Goal: Task Accomplishment & Management: Manage account settings

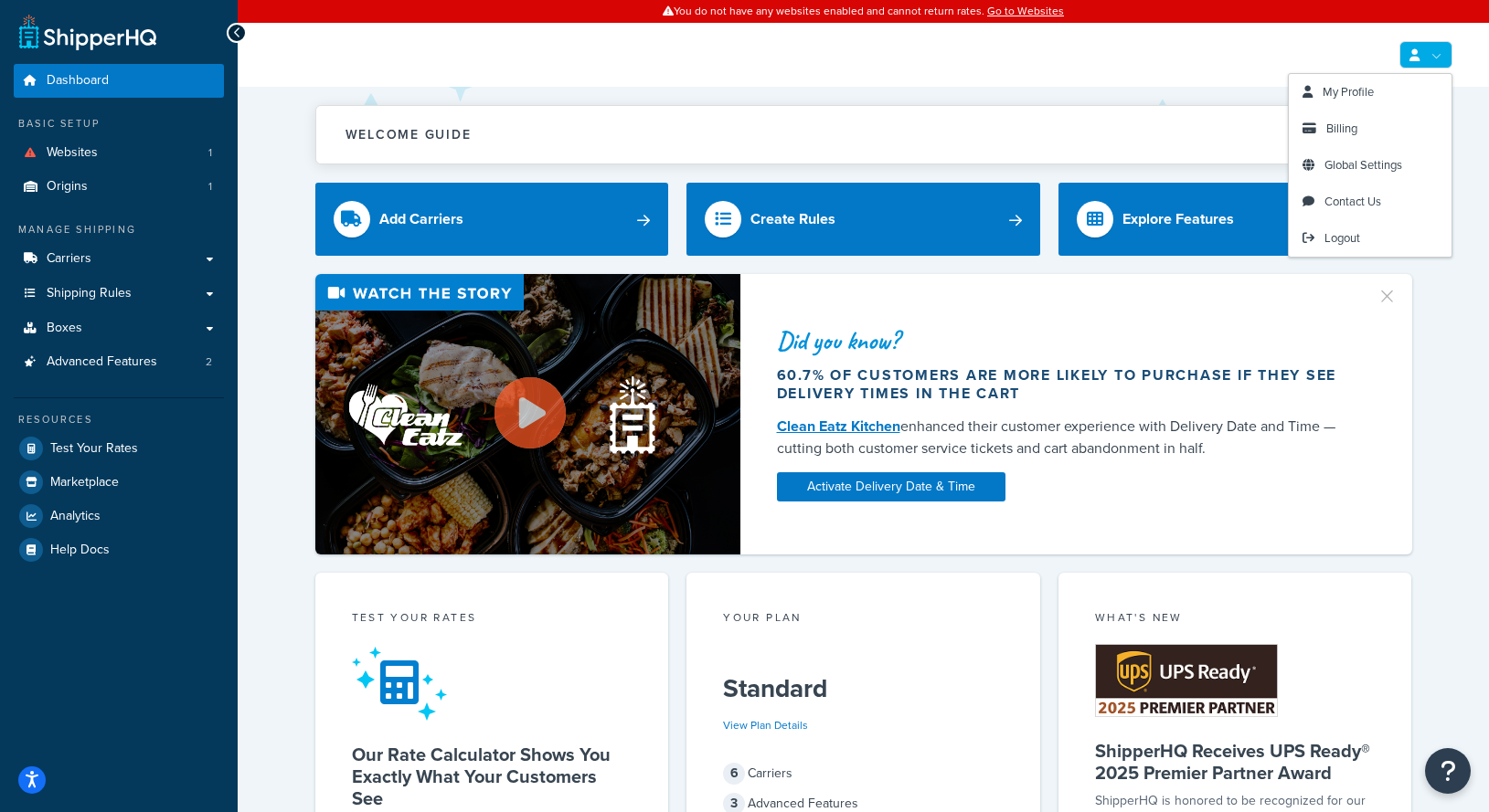
click at [1425, 50] on link at bounding box center [1426, 55] width 53 height 28
click at [1368, 129] on link "Billing" at bounding box center [1369, 129] width 162 height 37
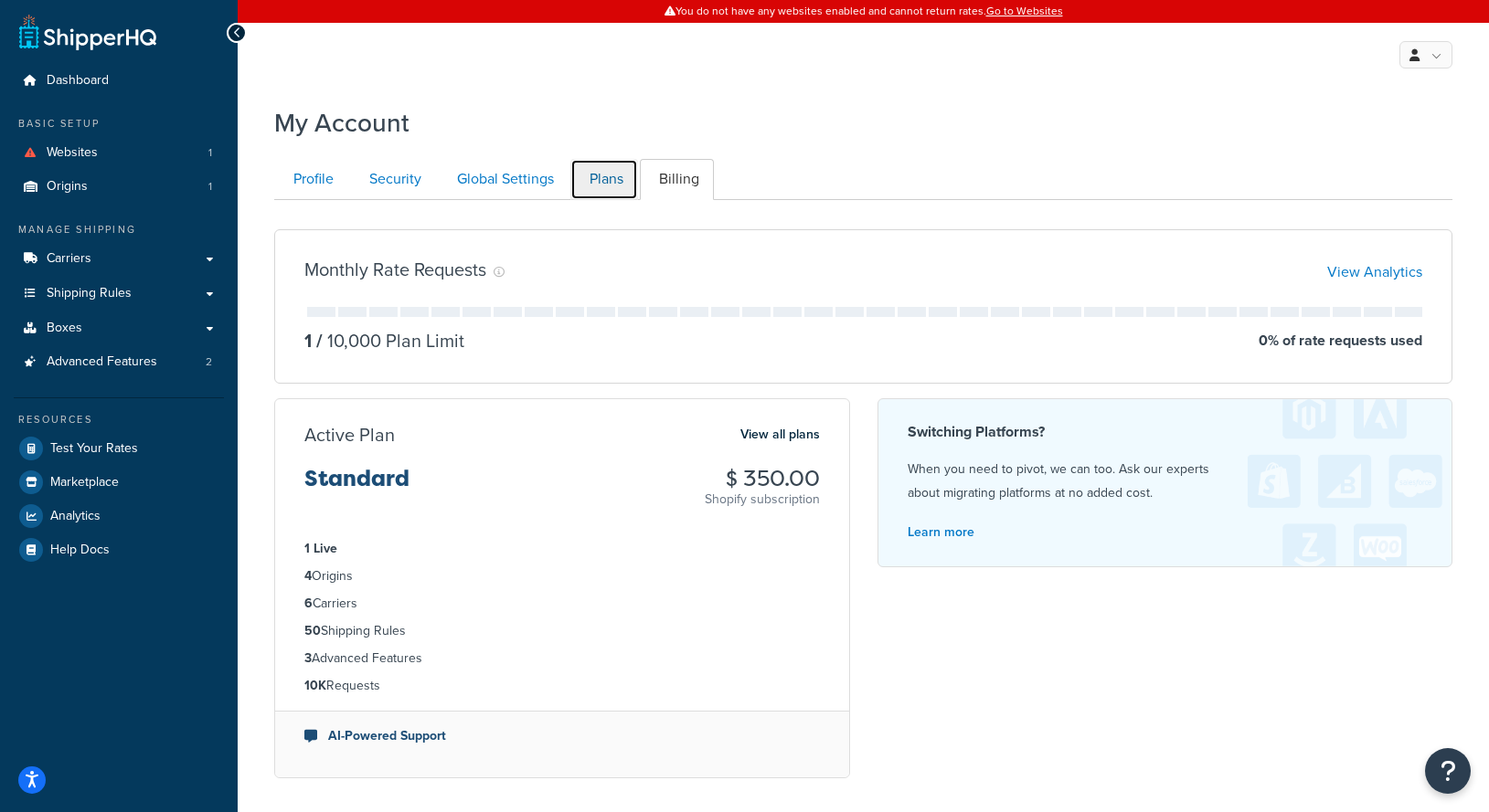
click at [607, 176] on link "Plans" at bounding box center [604, 179] width 67 height 41
